Goal: Task Accomplishment & Management: Manage account settings

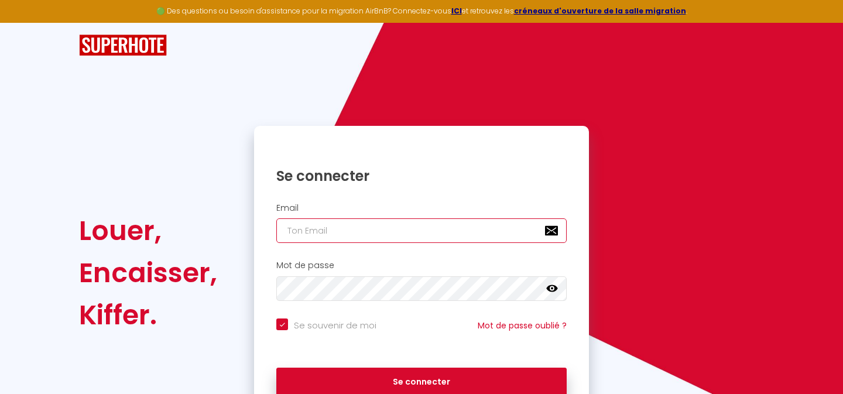
type input "[DOMAIN_NAME][EMAIL_ADDRESS][DOMAIN_NAME]"
click at [385, 365] on div "Se connecter" at bounding box center [421, 379] width 335 height 35
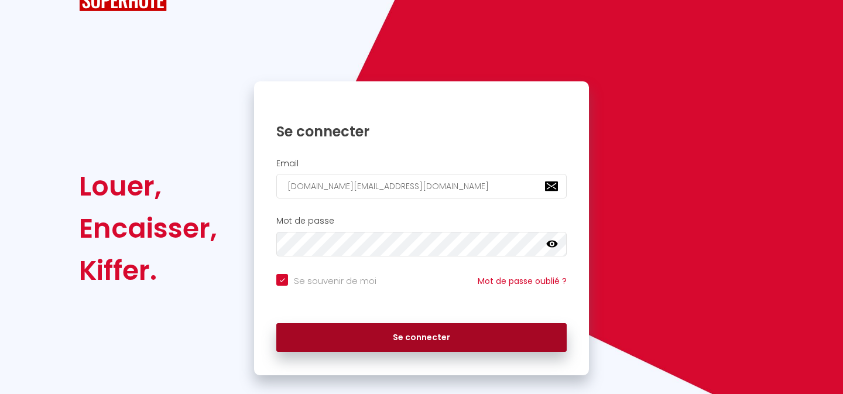
scroll to position [49, 0]
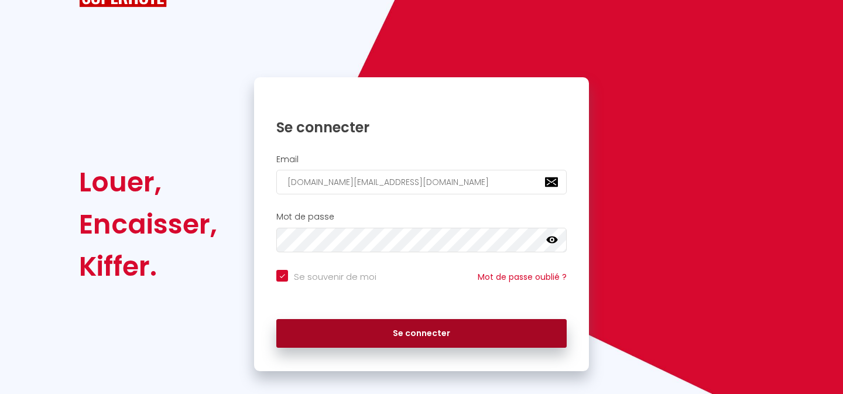
click at [401, 338] on button "Se connecter" at bounding box center [421, 333] width 290 height 29
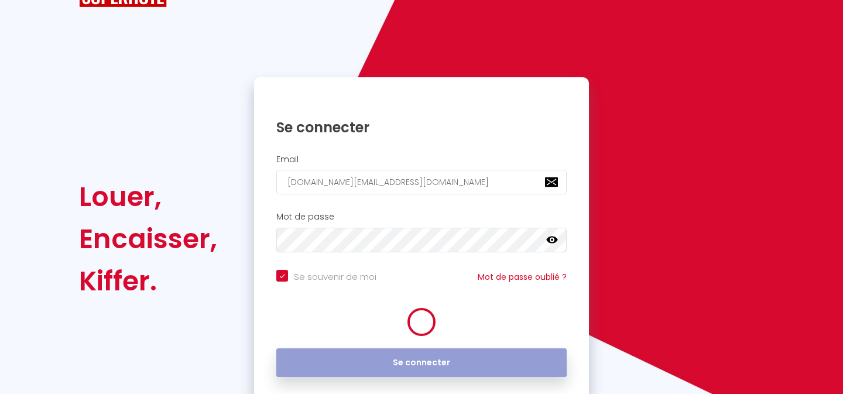
checkbox input "true"
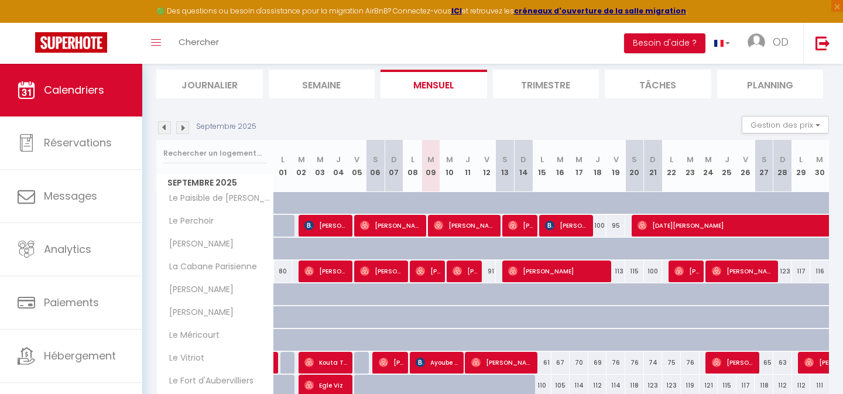
click at [170, 133] on img at bounding box center [164, 127] width 13 height 13
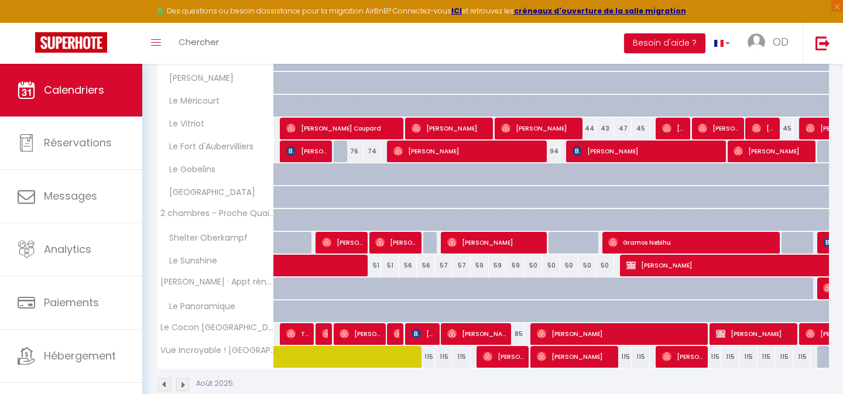
scroll to position [314, 0]
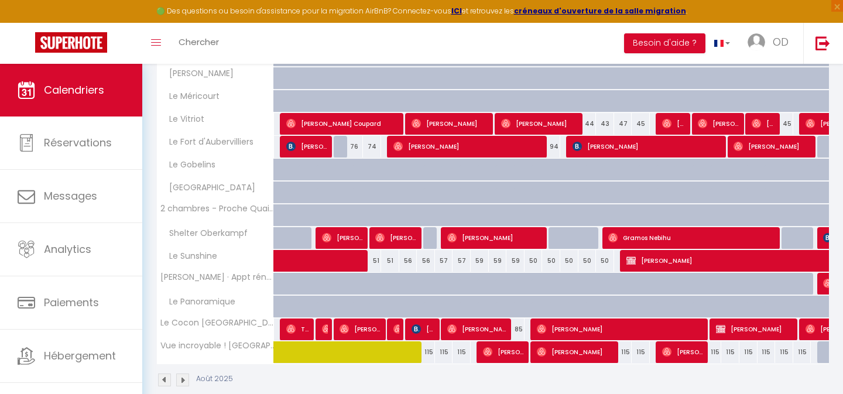
click at [530, 40] on div "Toggle menubar Chercher BUTTON Besoin d'aide ? OD Paramètres Équipe" at bounding box center [459, 43] width 749 height 41
